Goal: Information Seeking & Learning: Learn about a topic

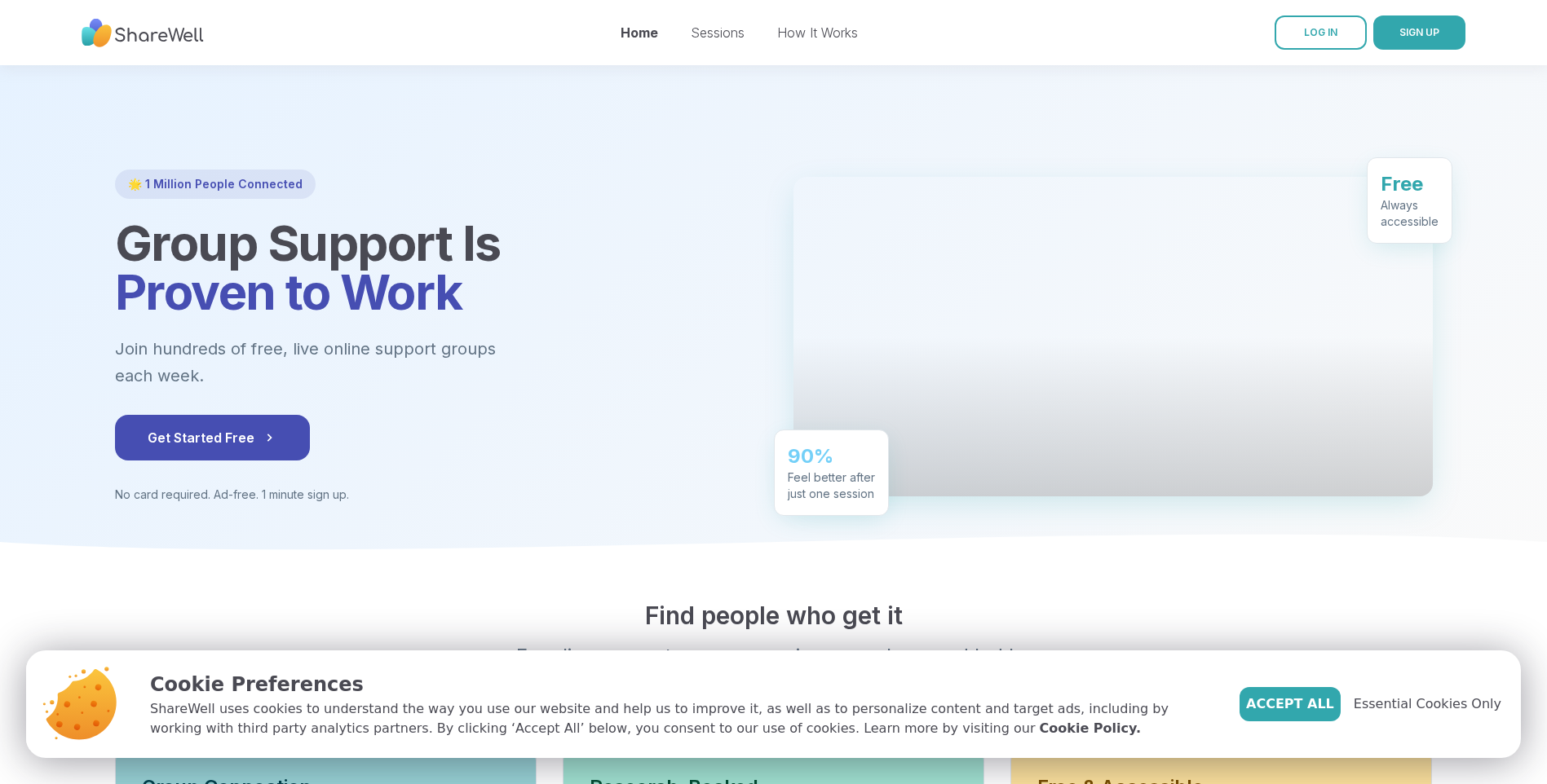
click at [132, 42] on img at bounding box center [142, 33] width 122 height 45
click at [1304, 703] on span "Accept All" at bounding box center [1290, 705] width 88 height 20
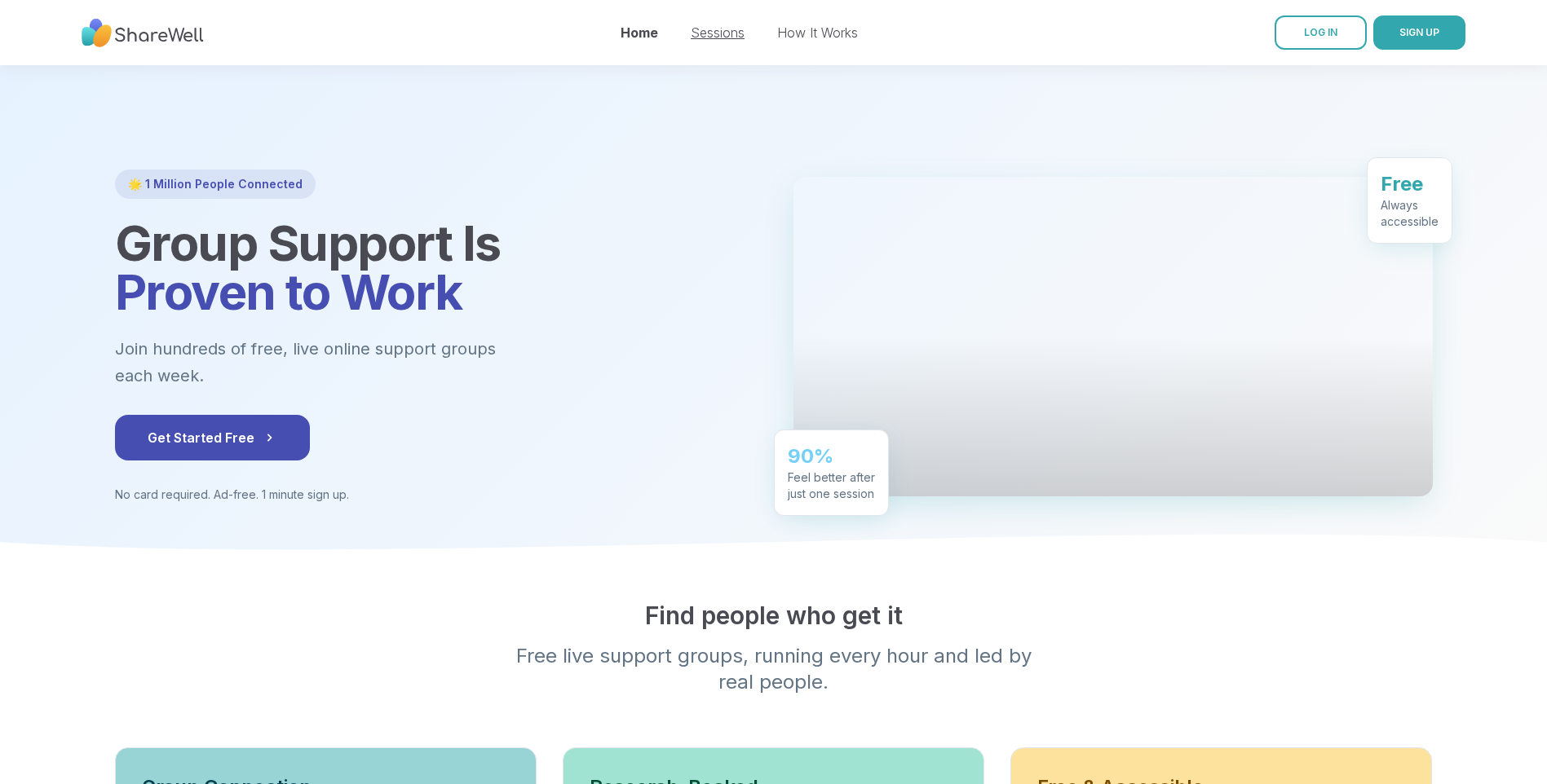
click at [733, 31] on link "Sessions" at bounding box center [717, 32] width 54 height 17
click at [181, 441] on button "Get Started Free" at bounding box center [211, 438] width 195 height 46
click at [559, 568] on icon at bounding box center [774, 551] width 1547 height 33
click at [799, 34] on link "How It Works" at bounding box center [818, 32] width 80 height 17
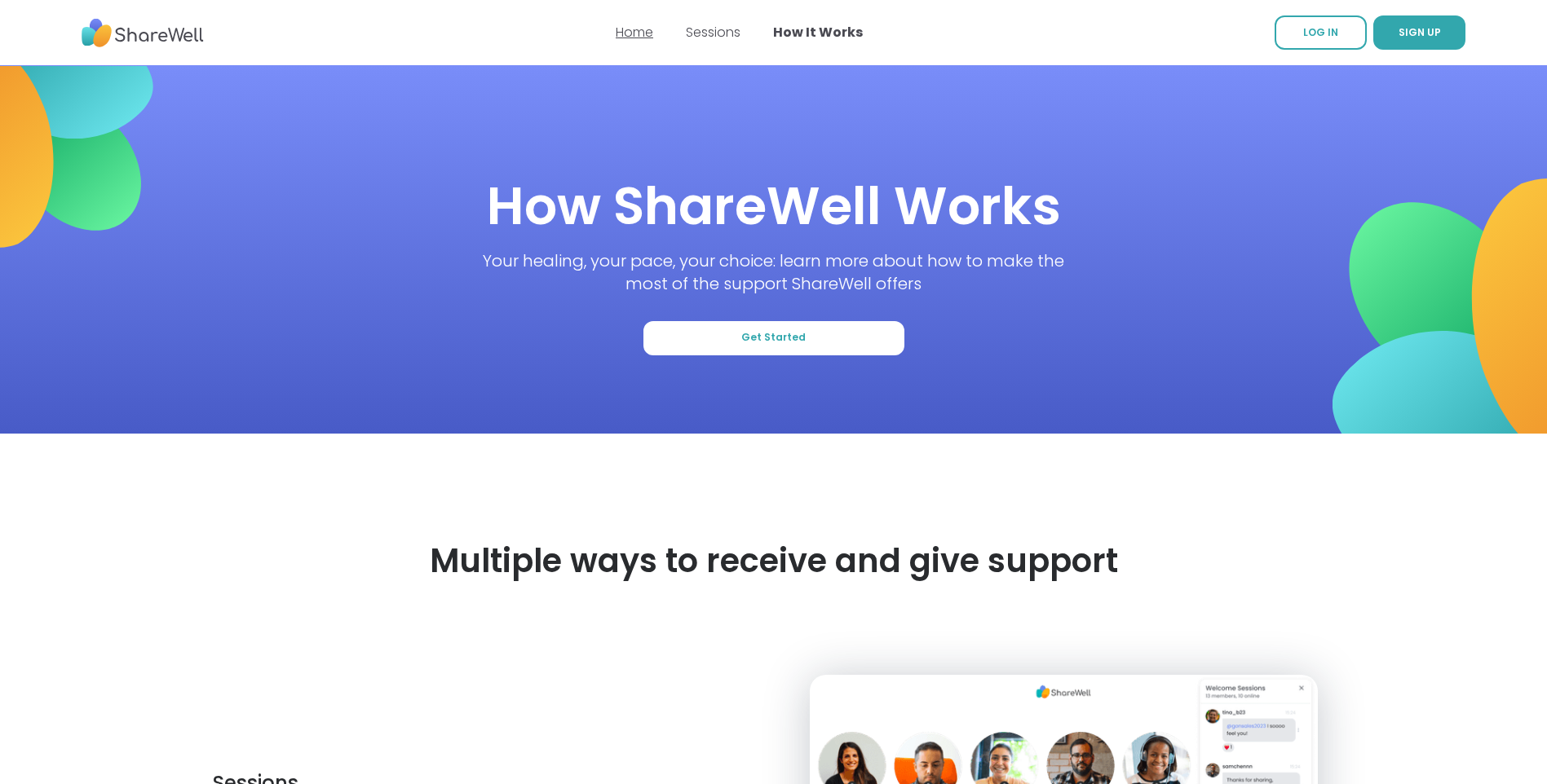
click at [622, 33] on link "Home" at bounding box center [634, 31] width 37 height 19
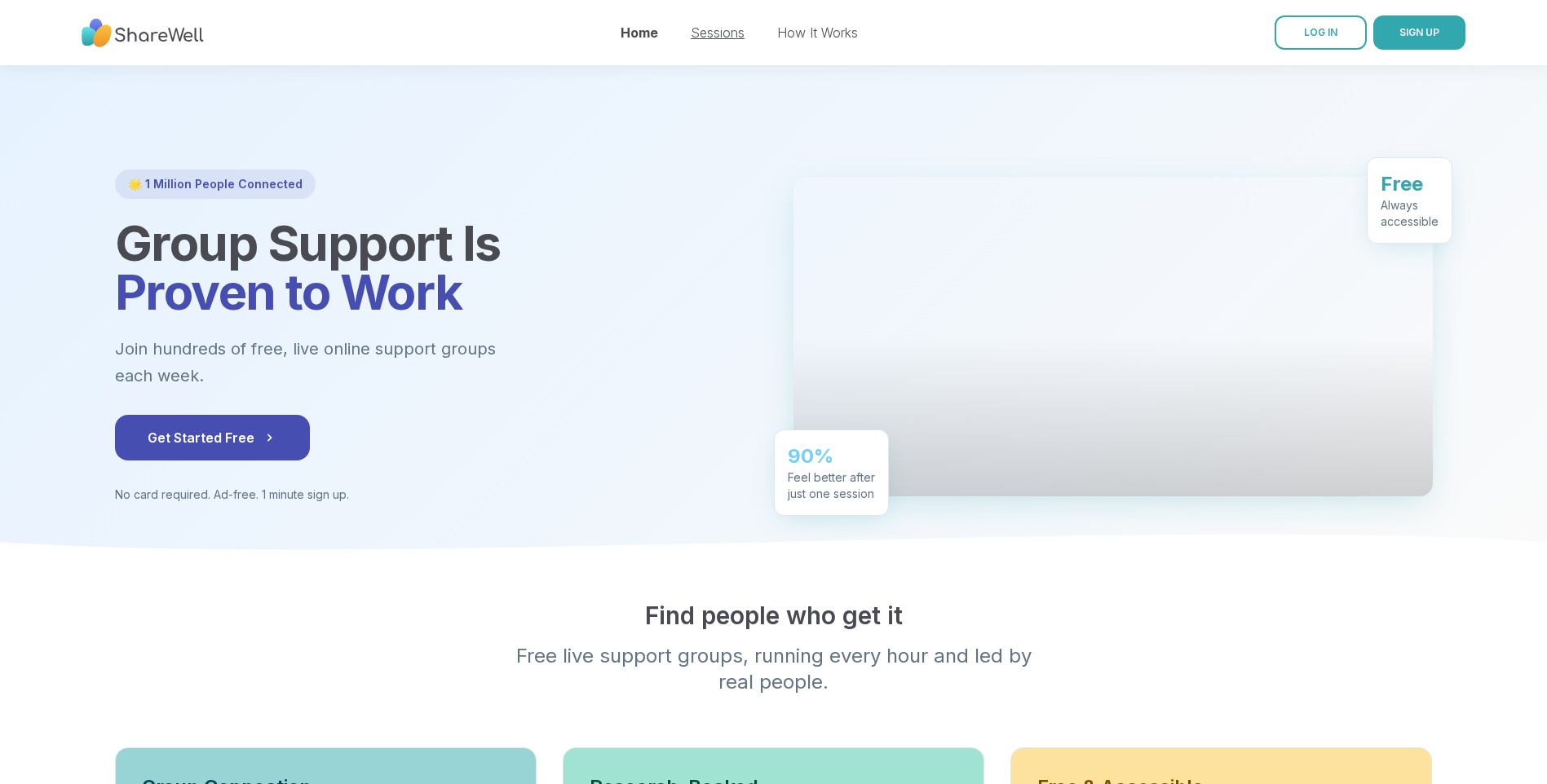
click at [725, 35] on link "Sessions" at bounding box center [717, 32] width 54 height 17
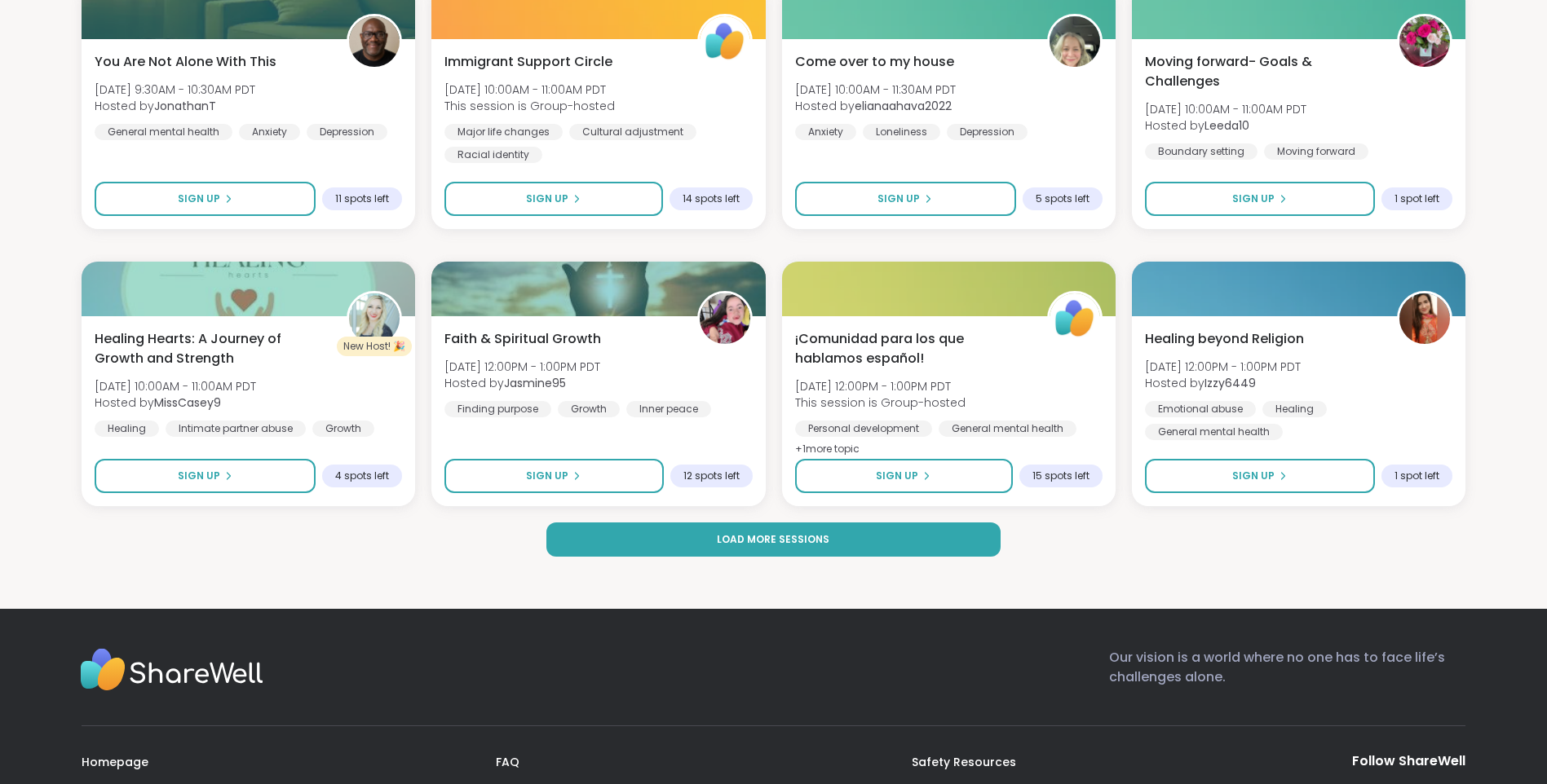
scroll to position [2201, 0]
